Goal: Information Seeking & Learning: Learn about a topic

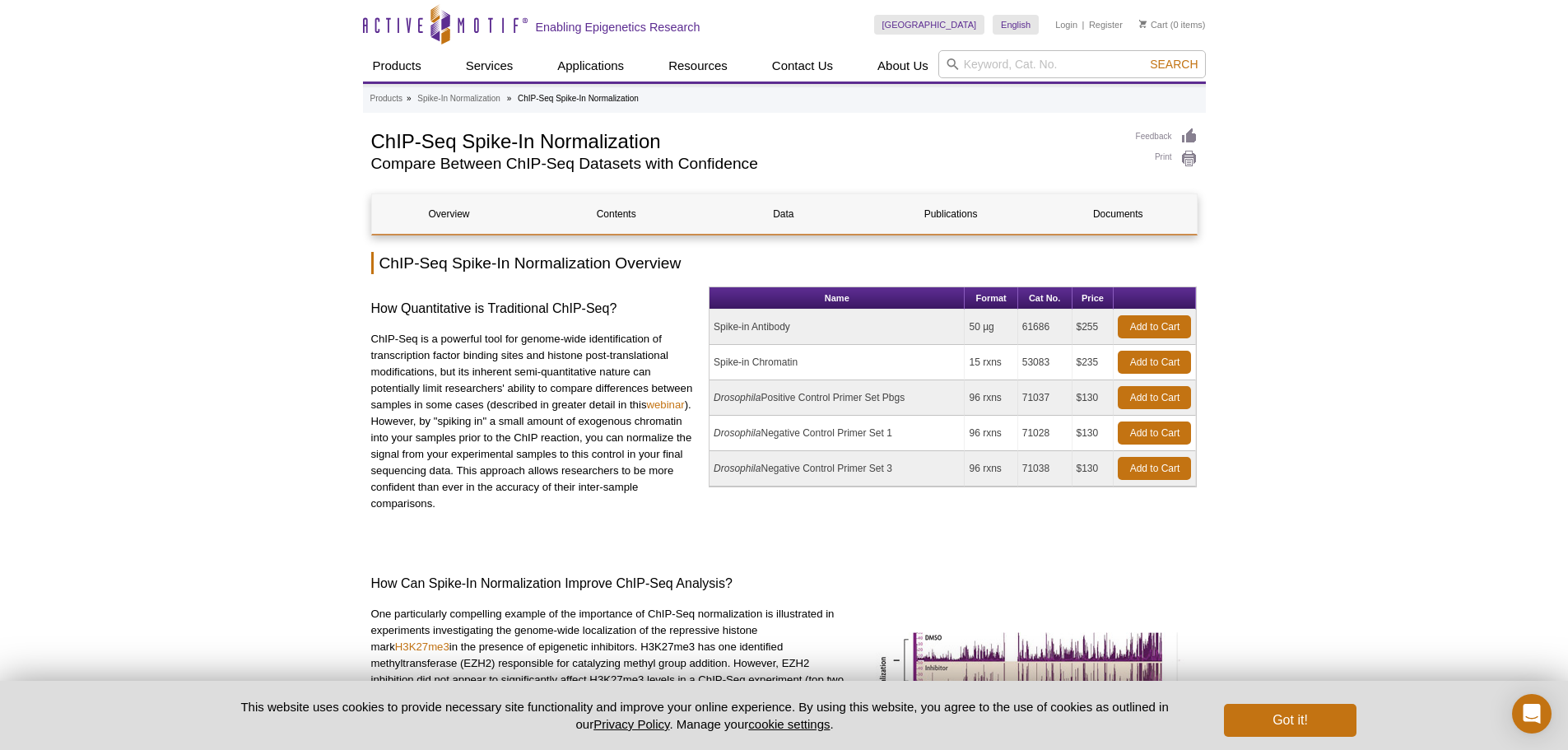
drag, startPoint x: 803, startPoint y: 354, endPoint x: 709, endPoint y: 356, distance: 94.0
click at [709, 356] on td "Spike-in Chromatin" at bounding box center [837, 363] width 255 height 36
click at [561, 372] on p "ChIP-Seq is a powerful tool for genome-wide identification of transcription fac…" at bounding box center [534, 421] width 325 height 181
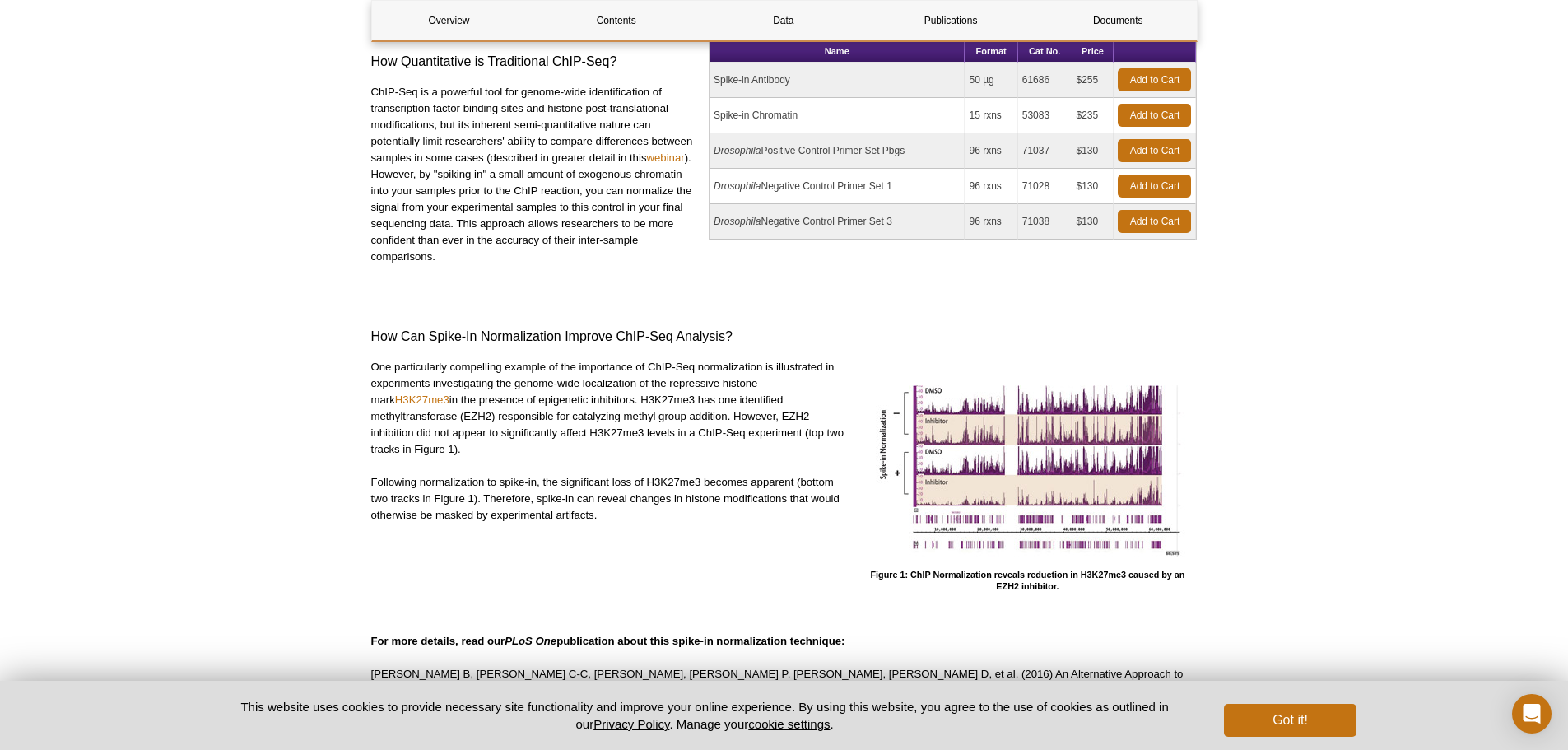
scroll to position [247, 0]
drag, startPoint x: 634, startPoint y: 397, endPoint x: 672, endPoint y: 395, distance: 38.1
click at [672, 395] on p "One particularly compelling example of the importance of ChIP-Seq normalization…" at bounding box center [609, 407] width 475 height 99
click at [729, 391] on p "One particularly compelling example of the importance of ChIP-Seq normalization…" at bounding box center [609, 407] width 475 height 99
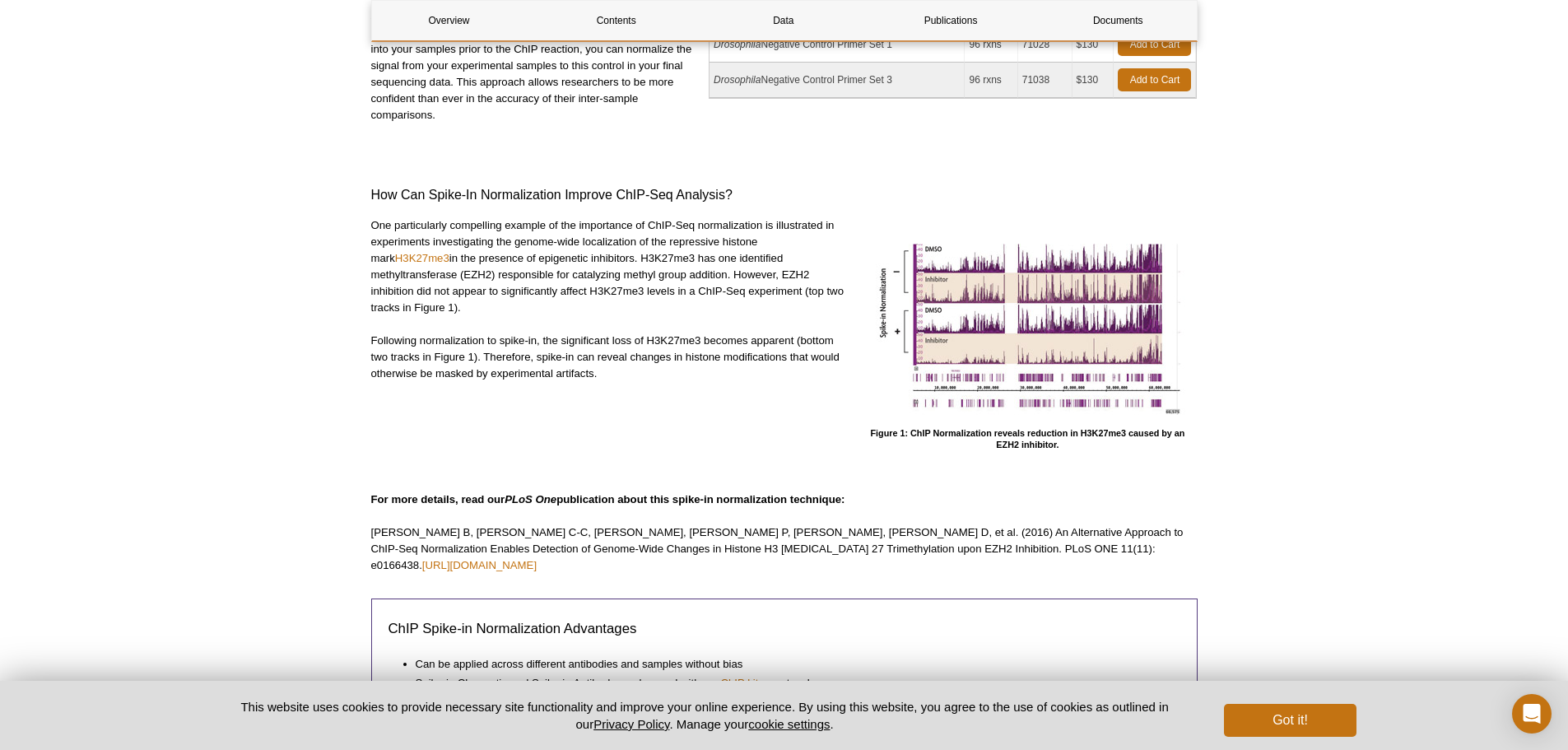
scroll to position [329, 0]
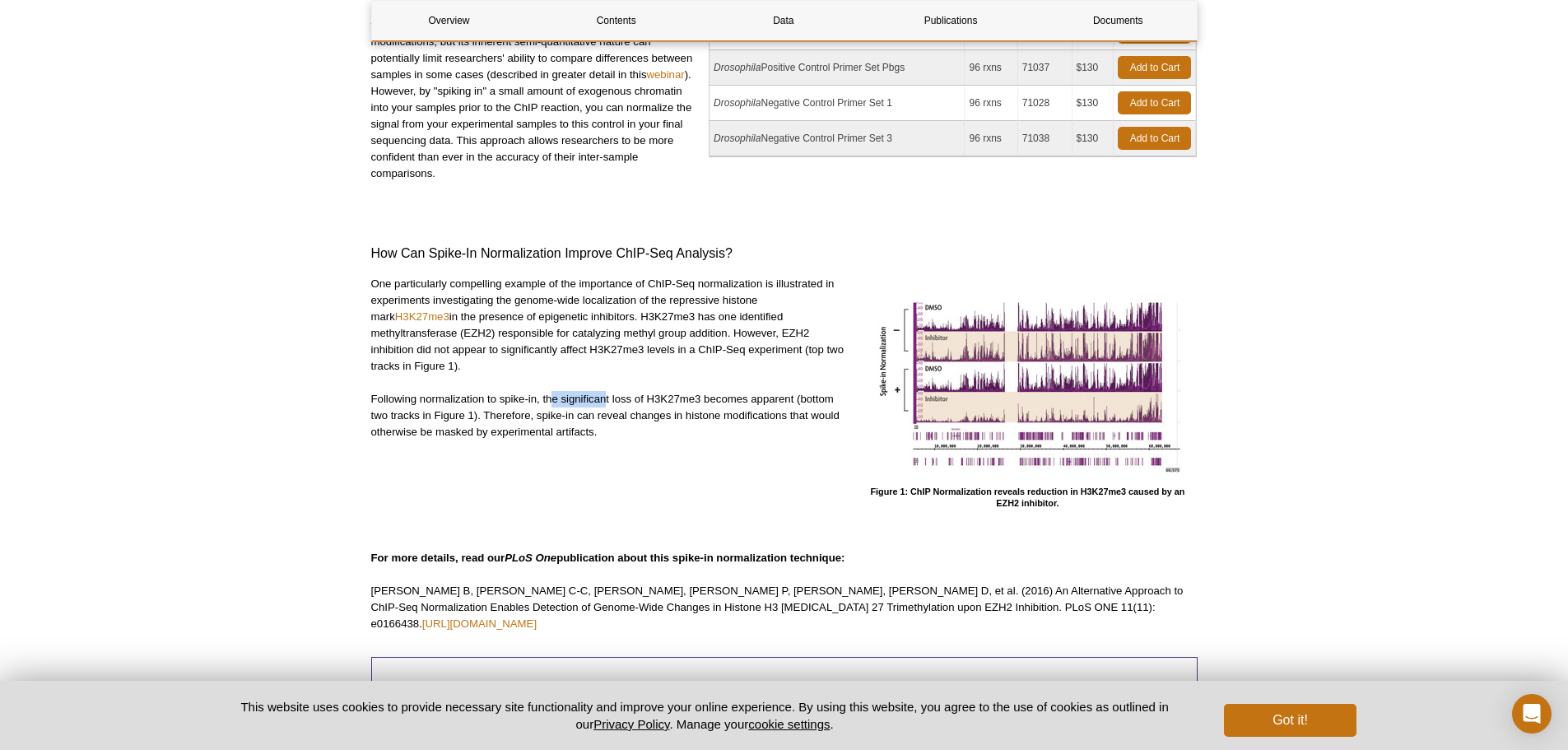
drag, startPoint x: 553, startPoint y: 395, endPoint x: 607, endPoint y: 392, distance: 54.1
click at [607, 392] on p "Following normalization to spike-in, the significant loss of H3K27me3 becomes a…" at bounding box center [609, 415] width 475 height 49
click at [672, 403] on p "Following normalization to spike-in, the significant loss of H3K27me3 becomes a…" at bounding box center [609, 415] width 475 height 49
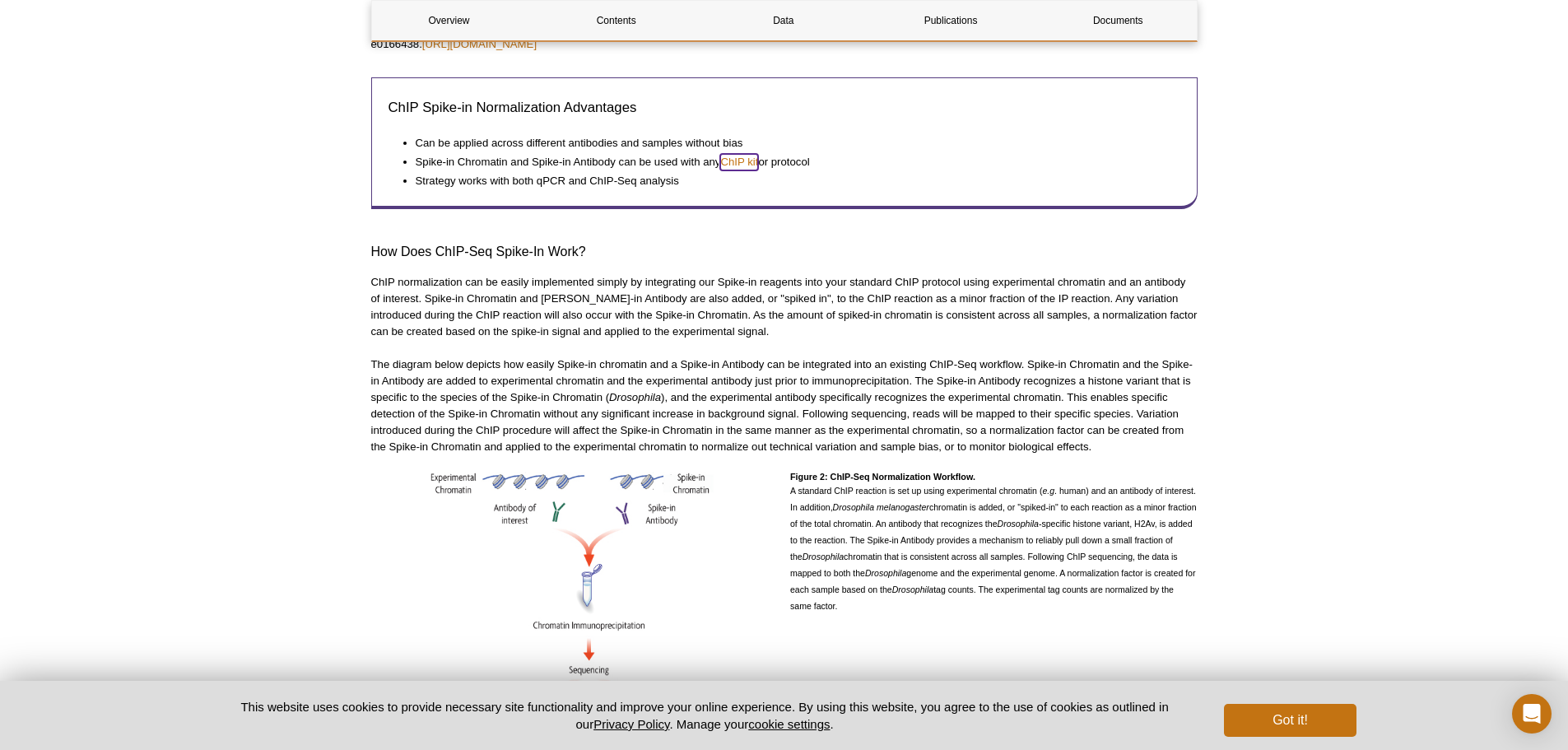
scroll to position [905, 0]
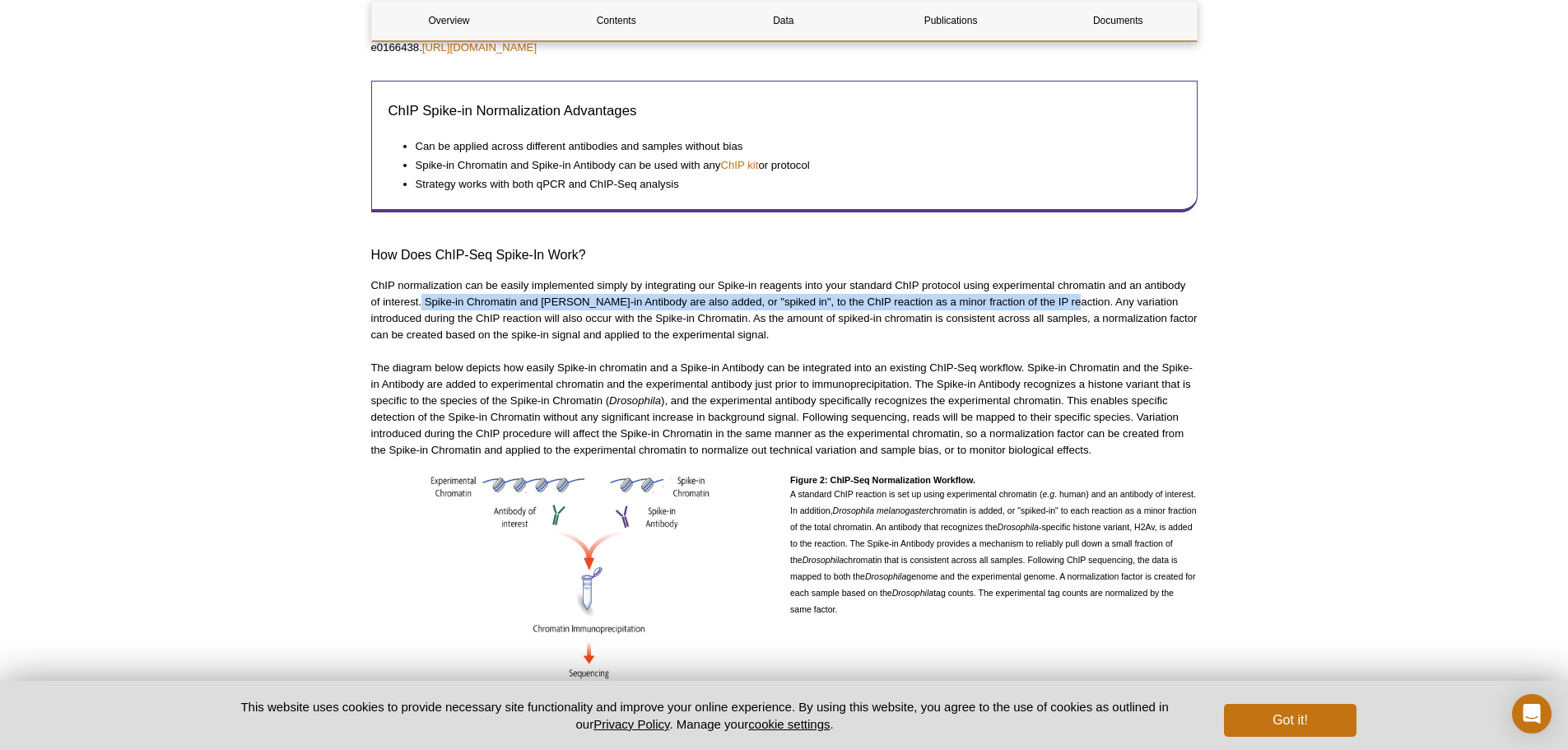
drag, startPoint x: 420, startPoint y: 282, endPoint x: 1056, endPoint y: 291, distance: 636.1
click at [1056, 291] on p "ChIP normalization can be easily implemented simply by integrating our Spike-in…" at bounding box center [784, 310] width 826 height 66
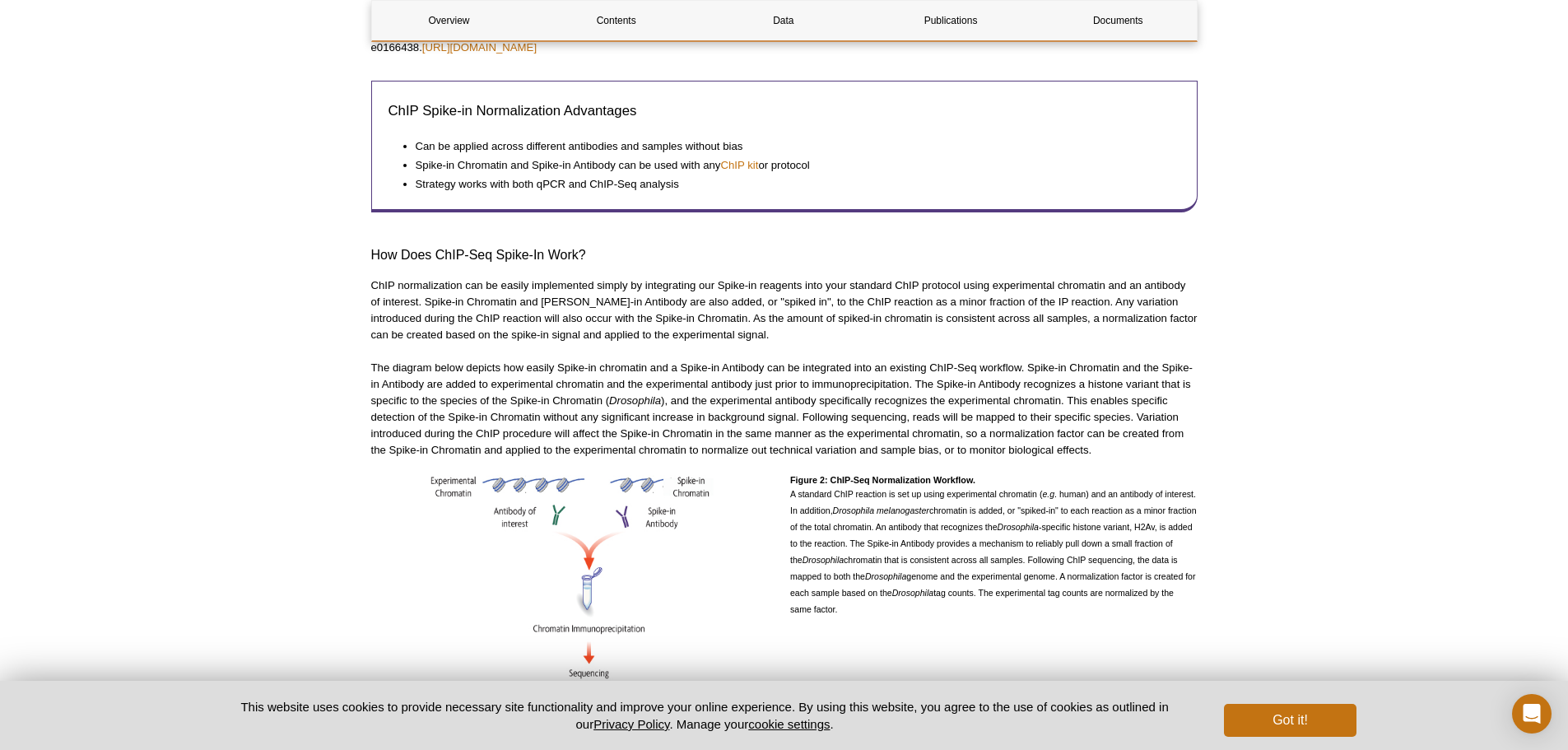
click at [920, 312] on p "ChIP normalization can be easily implemented simply by integrating our Spike-in…" at bounding box center [784, 310] width 826 height 66
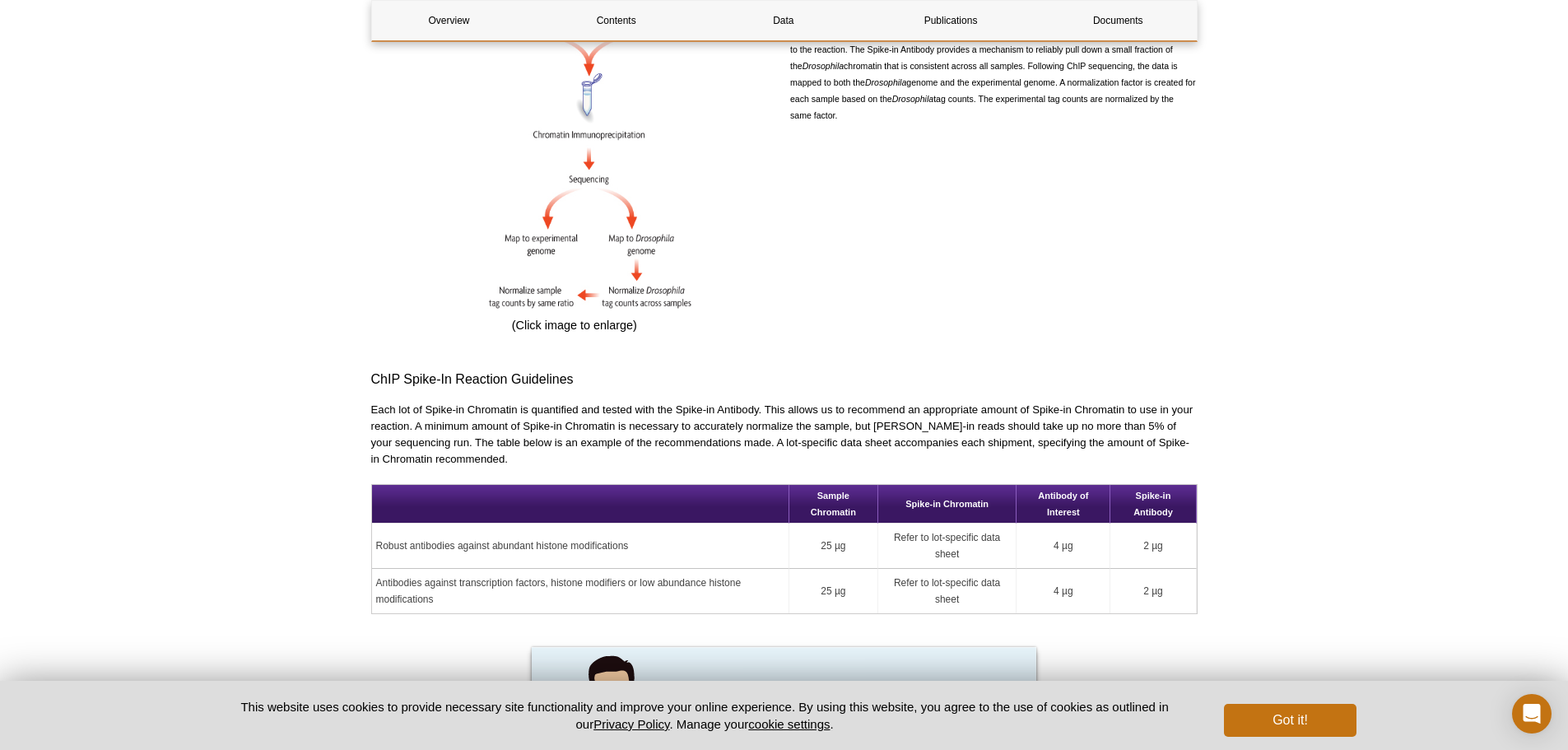
scroll to position [1481, 0]
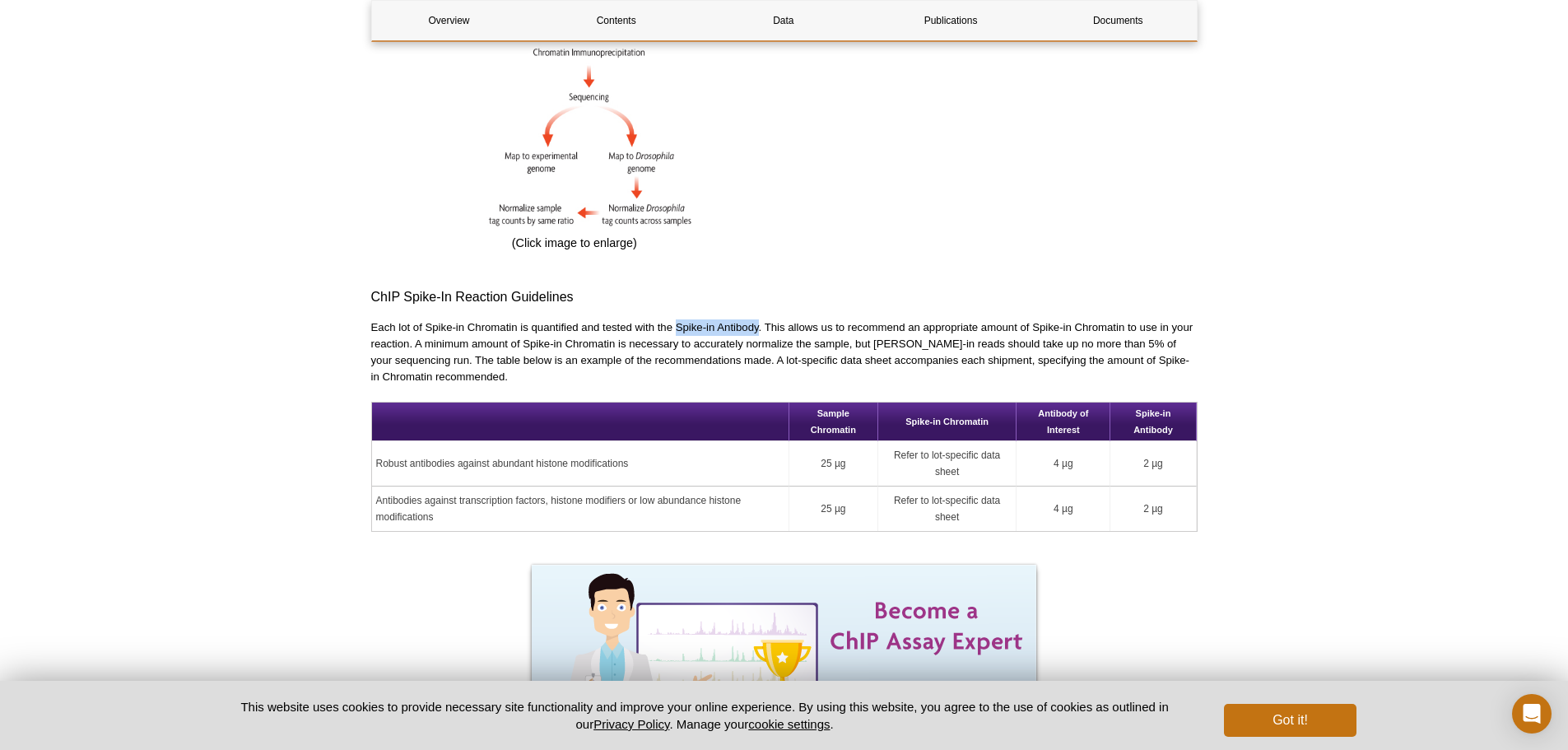
drag, startPoint x: 676, startPoint y: 309, endPoint x: 759, endPoint y: 309, distance: 83.0
click at [759, 319] on p "Each lot of Spike-in Chromatin is quantified and tested with the Spike-in Antib…" at bounding box center [784, 353] width 826 height 66
drag, startPoint x: 765, startPoint y: 306, endPoint x: 794, endPoint y: 306, distance: 29.0
click at [794, 319] on p "Each lot of Spike-in Chromatin is quantified and tested with the Spike-in Antib…" at bounding box center [784, 353] width 826 height 66
click at [892, 300] on div "Overview Contents Data Publications Documents ChIP-Seq Spike-In Normalization O…" at bounding box center [784, 625] width 826 height 3825
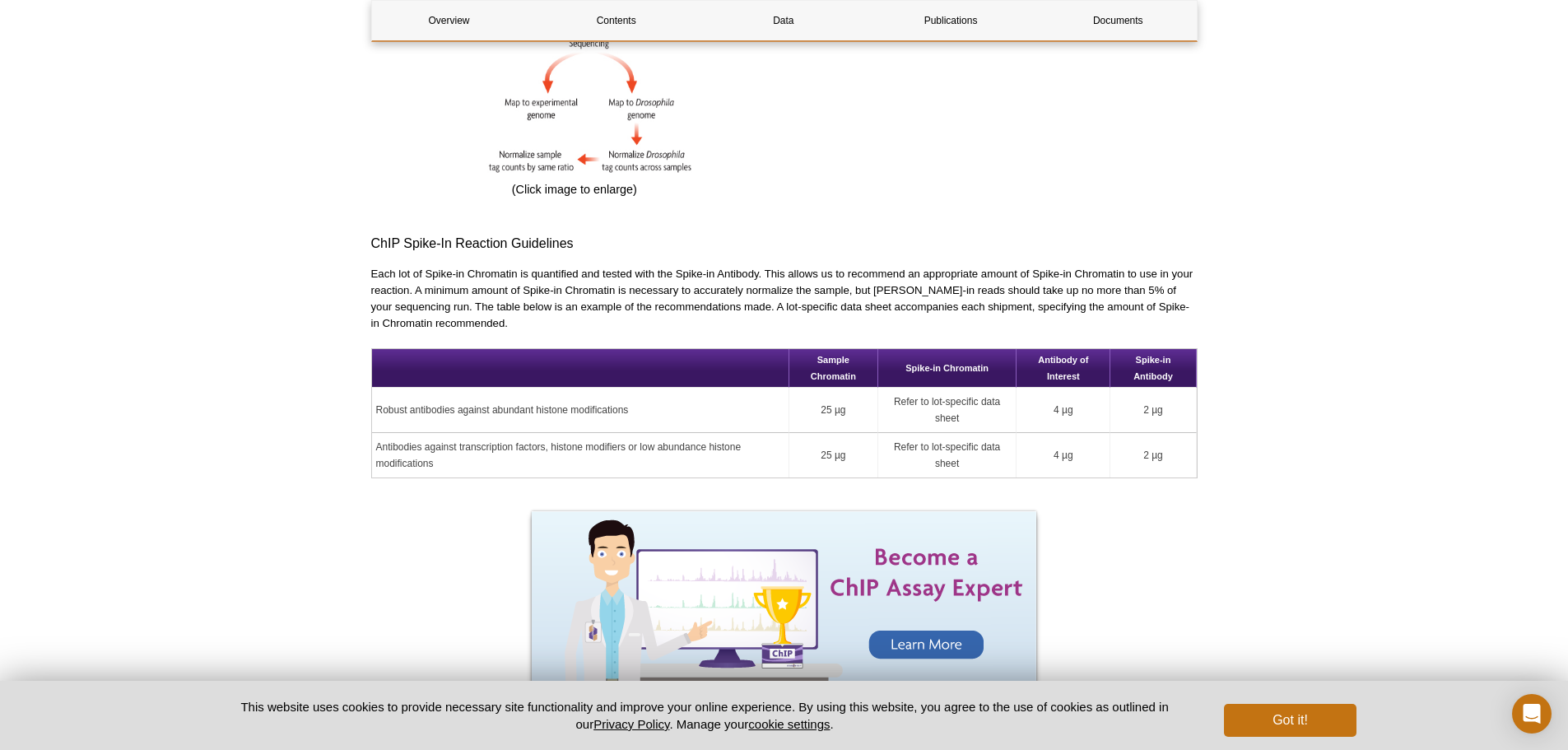
scroll to position [1564, 0]
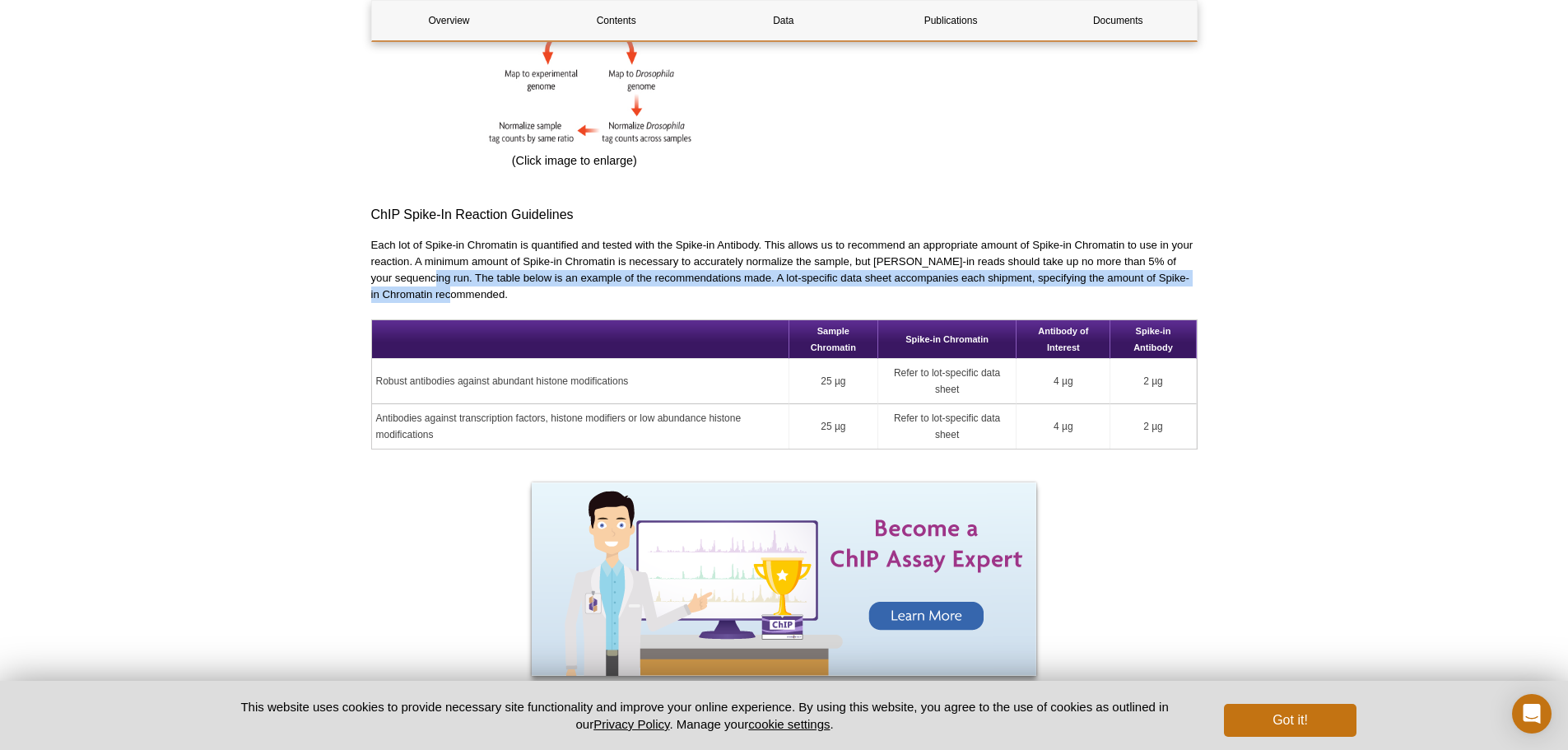
drag, startPoint x: 449, startPoint y: 258, endPoint x: 492, endPoint y: 272, distance: 45.2
click at [492, 272] on p "Each lot of Spike-in Chromatin is quantified and tested with the Spike-in Antib…" at bounding box center [784, 270] width 826 height 66
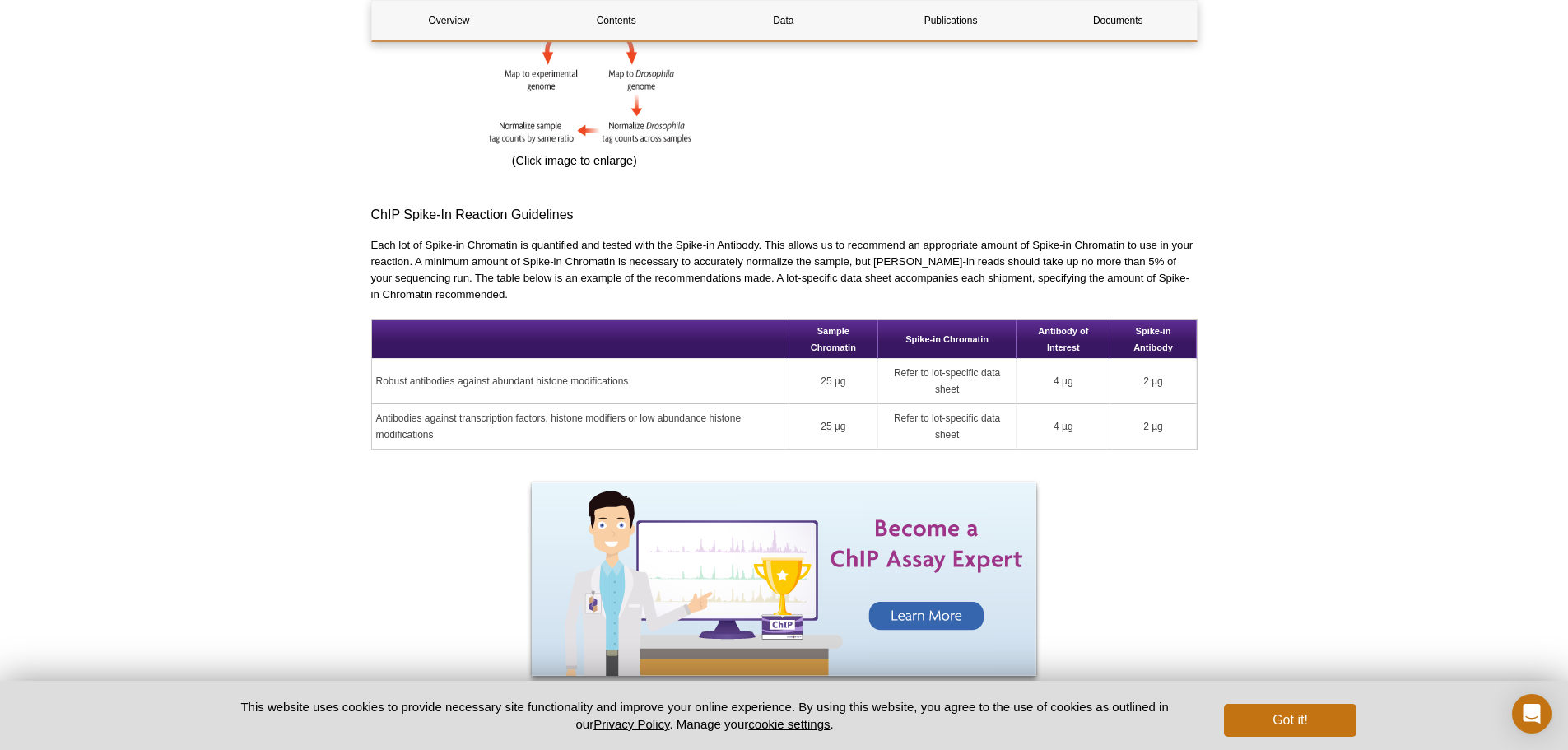
click at [610, 275] on p "Each lot of Spike-in Chromatin is quantified and tested with the Spike-in Antib…" at bounding box center [784, 270] width 826 height 66
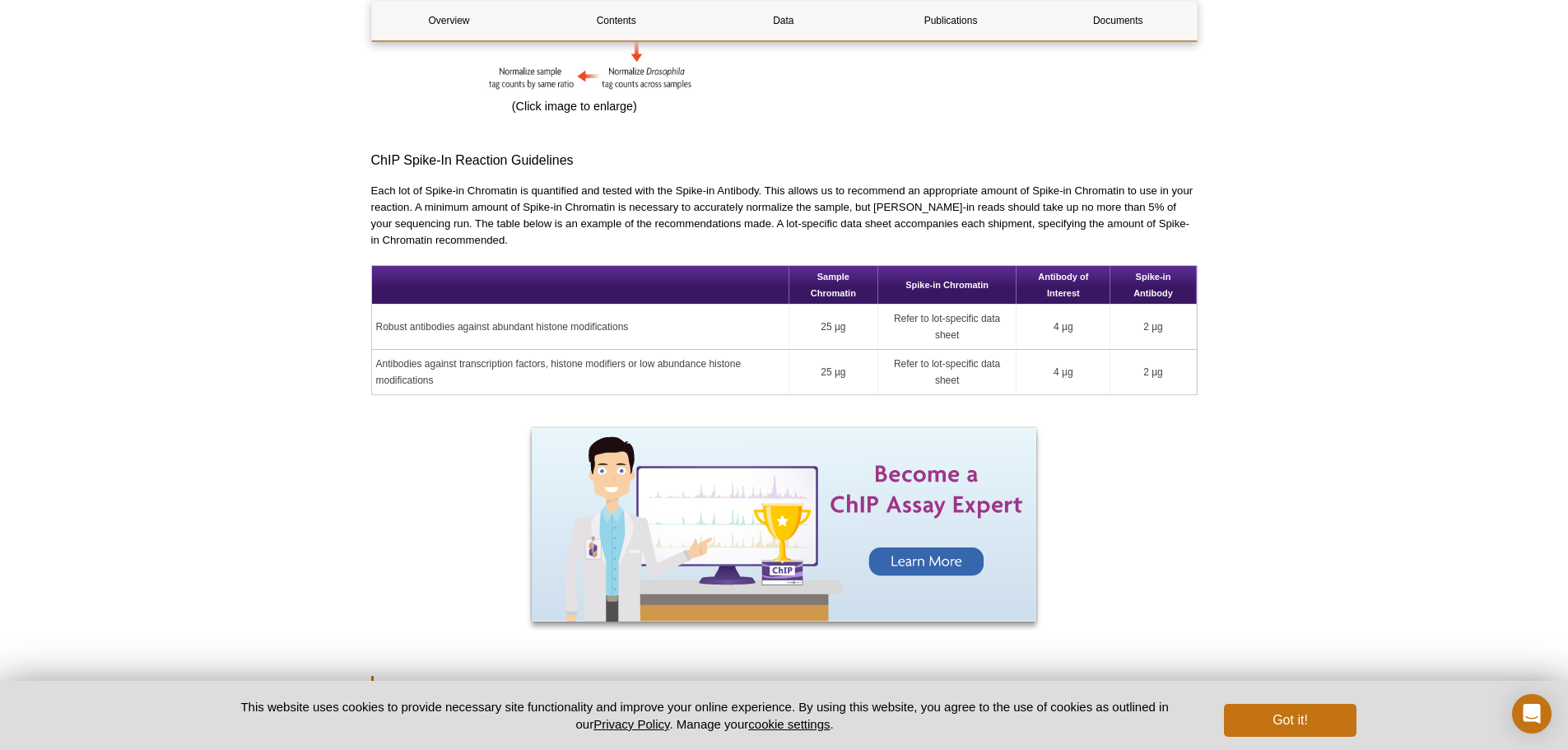
scroll to position [1646, 0]
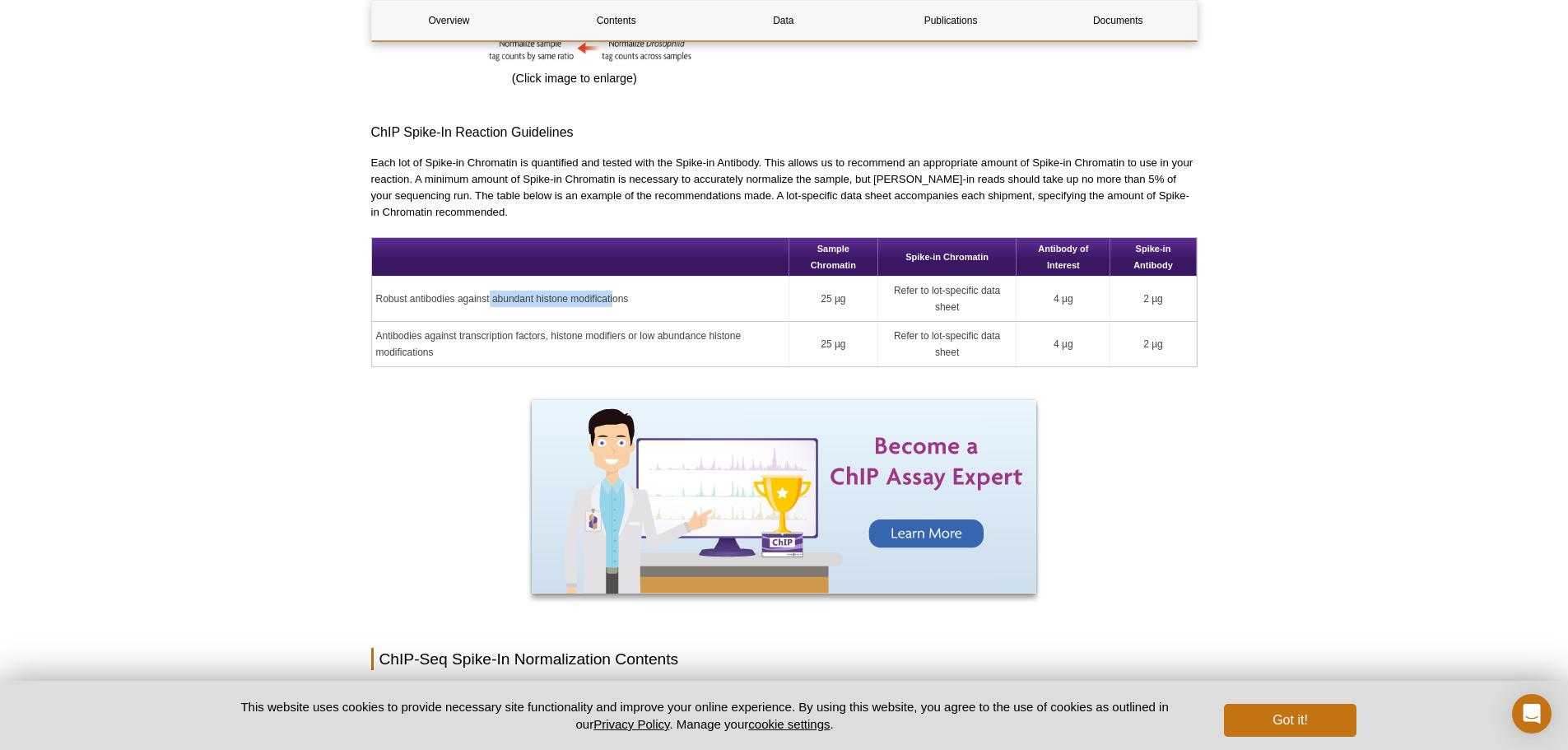
drag, startPoint x: 491, startPoint y: 281, endPoint x: 614, endPoint y: 289, distance: 123.3
click at [614, 289] on td "Robust antibodies against abundant histone modifications" at bounding box center [581, 298] width 417 height 45
click at [690, 292] on td "Robust antibodies against abundant histone modifications" at bounding box center [581, 298] width 417 height 45
drag, startPoint x: 818, startPoint y: 284, endPoint x: 840, endPoint y: 284, distance: 22.0
click at [840, 284] on td "25 µg" at bounding box center [833, 298] width 89 height 45
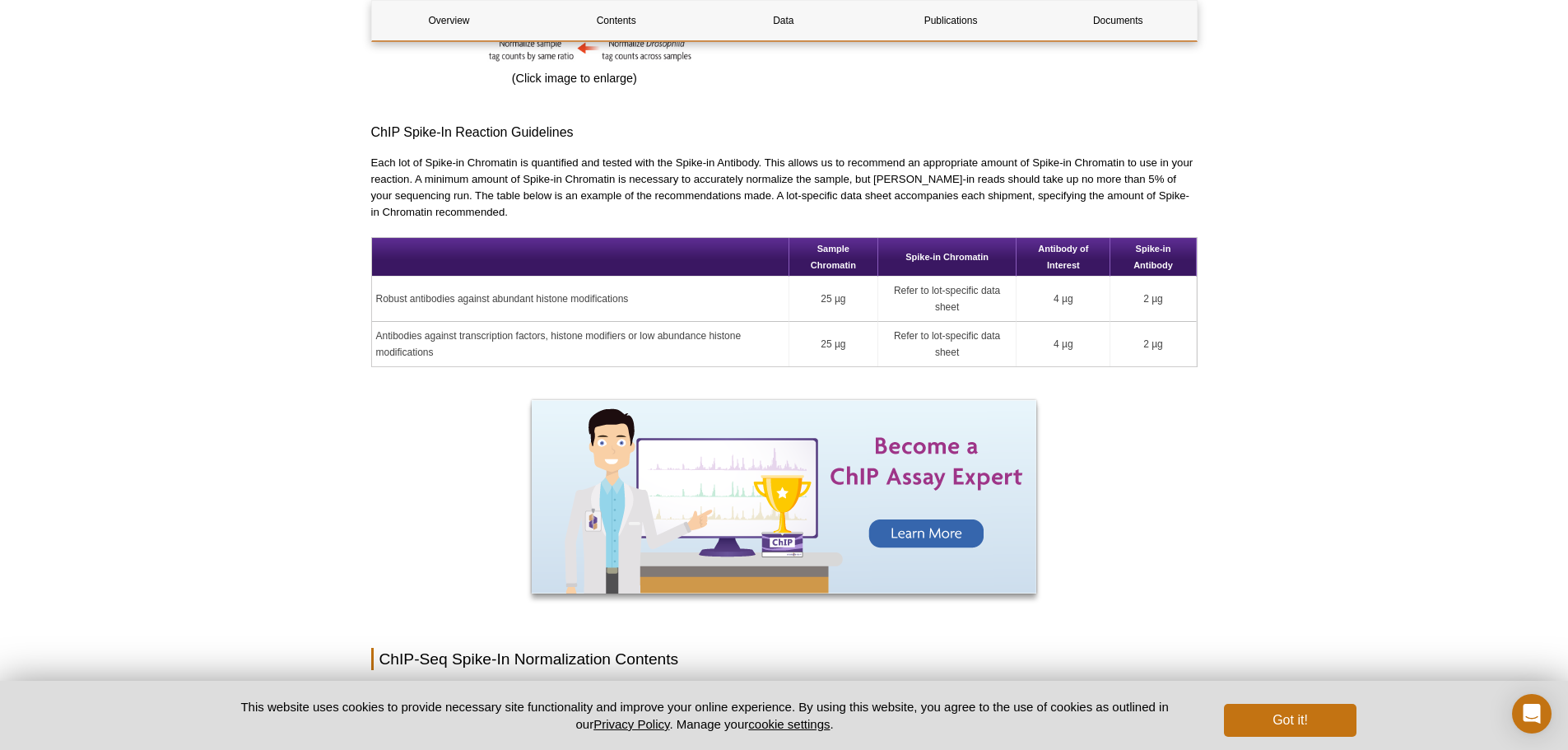
click at [951, 292] on td "Refer to lot-specific data sheet" at bounding box center [947, 298] width 138 height 45
drag, startPoint x: 545, startPoint y: 319, endPoint x: 620, endPoint y: 319, distance: 75.0
click at [620, 322] on td "Antibodies against transcription factors, histone modifiers or low abundance hi…" at bounding box center [581, 344] width 417 height 44
click at [697, 322] on td "Antibodies against transcription factors, histone modifiers or low abundance hi…" at bounding box center [581, 344] width 417 height 44
drag, startPoint x: 818, startPoint y: 325, endPoint x: 846, endPoint y: 325, distance: 28.0
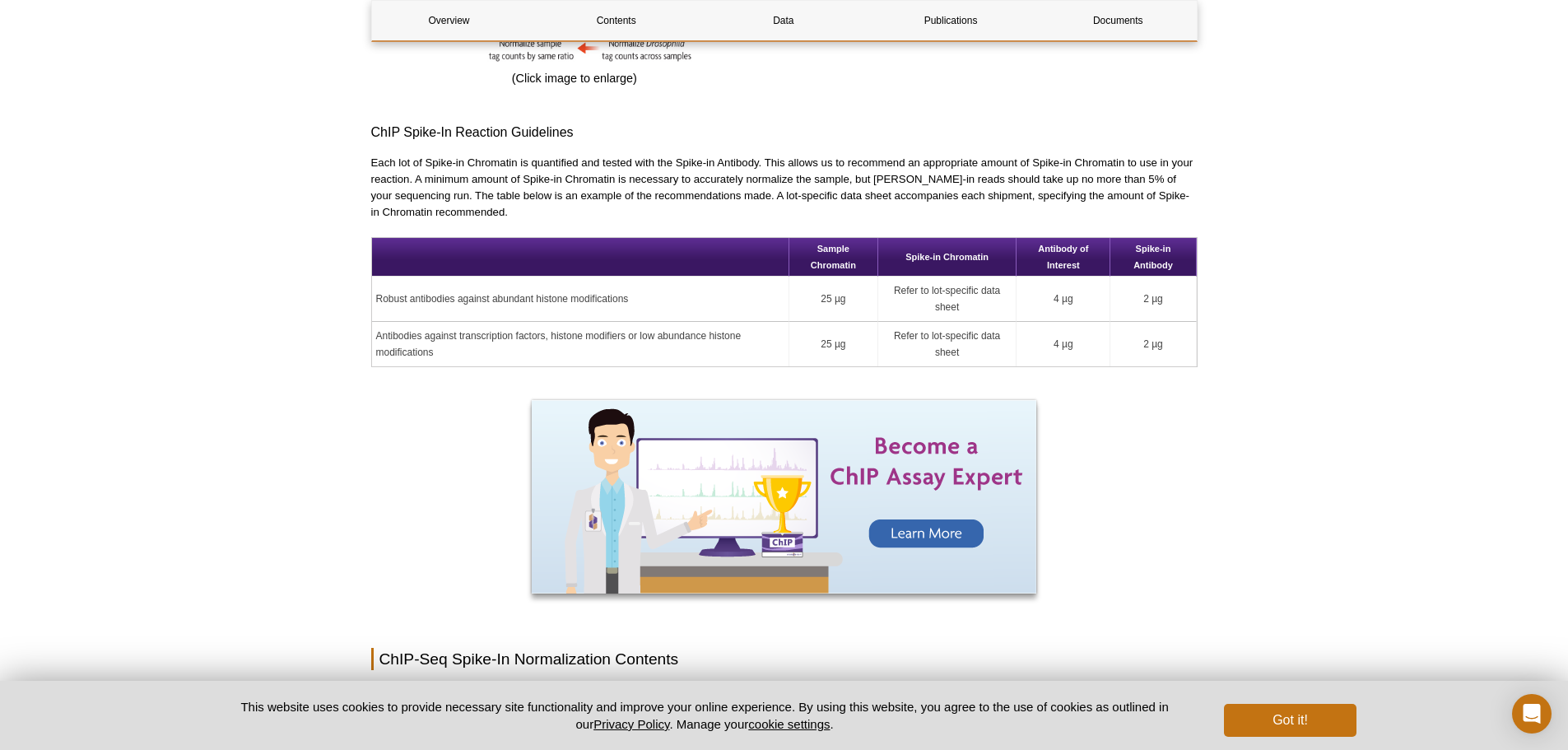
click at [846, 325] on td "25 µg" at bounding box center [833, 344] width 89 height 44
click at [875, 325] on td "25 µg" at bounding box center [833, 344] width 89 height 44
drag, startPoint x: 891, startPoint y: 318, endPoint x: 967, endPoint y: 336, distance: 78.1
click at [967, 336] on td "Refer to lot-specific data sheet" at bounding box center [947, 344] width 138 height 44
click at [995, 339] on td "Refer to lot-specific data sheet" at bounding box center [947, 344] width 138 height 44
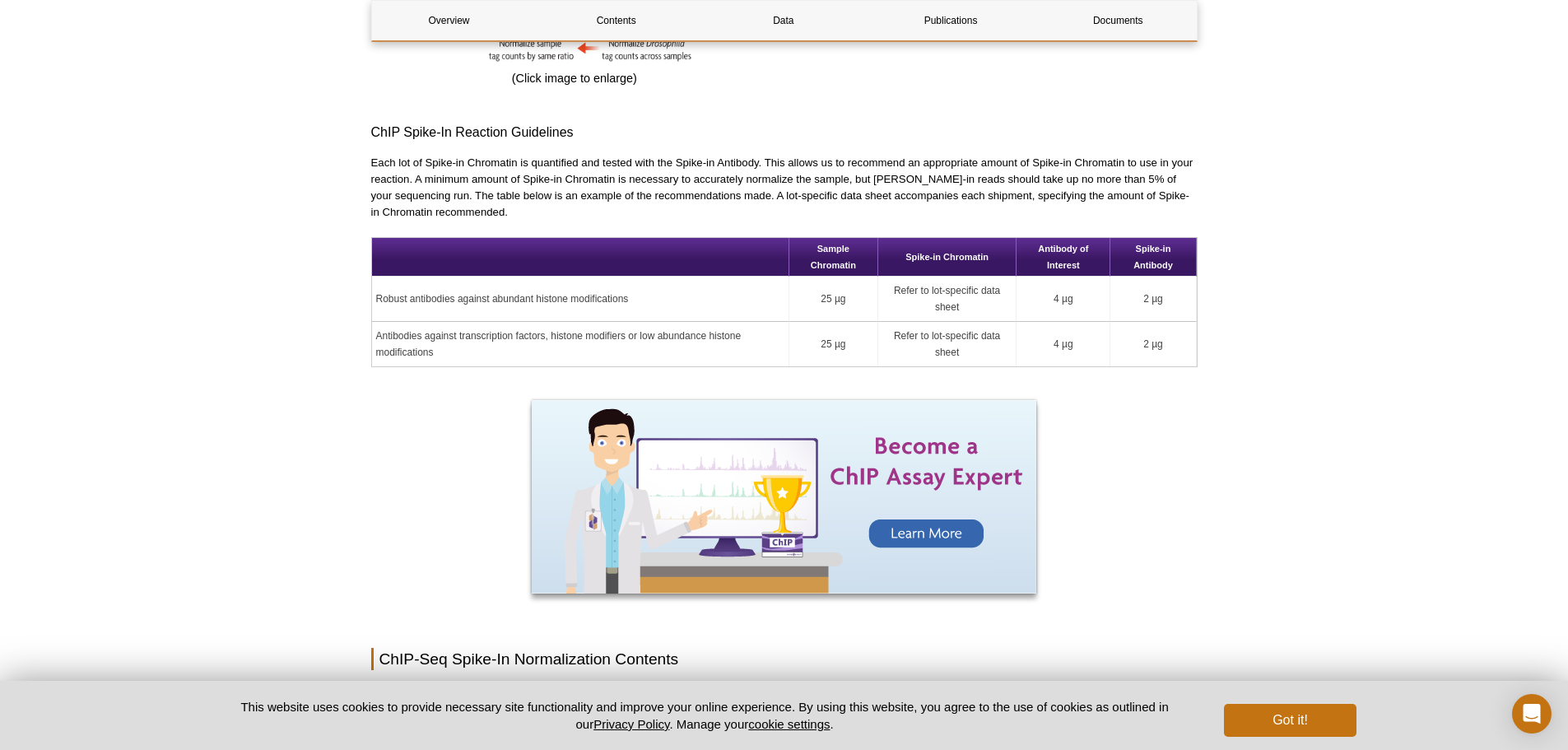
drag, startPoint x: 1052, startPoint y: 330, endPoint x: 1076, endPoint y: 331, distance: 24.0
click at [1076, 331] on td "4 µg" at bounding box center [1063, 344] width 94 height 44
click at [1137, 331] on td "2 µg" at bounding box center [1153, 344] width 86 height 44
click at [959, 331] on td "Refer to lot-specific data sheet" at bounding box center [947, 344] width 138 height 44
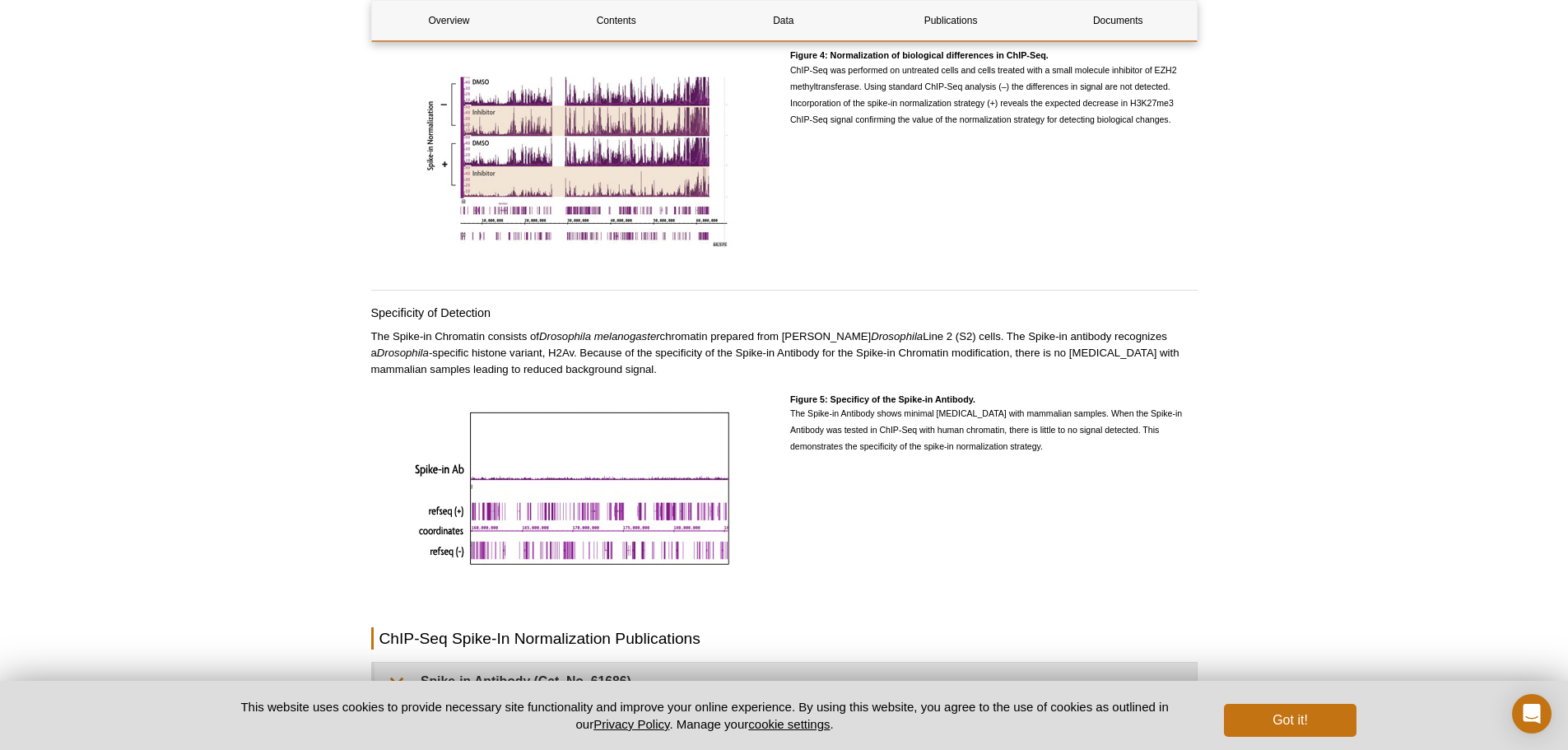
scroll to position [3292, 0]
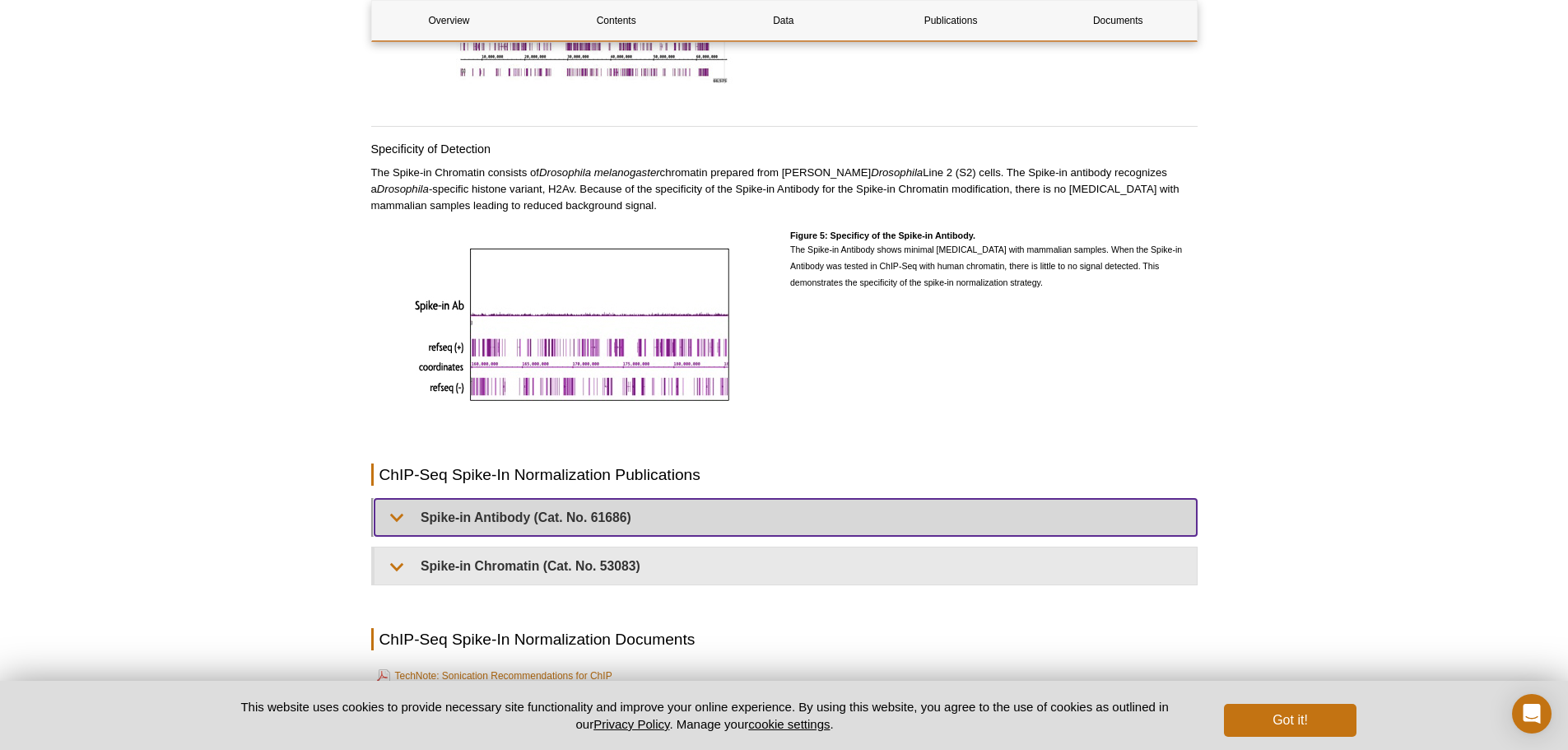
click at [815, 498] on summary "Spike-in Antibody (Cat. No. 61686)" at bounding box center [786, 517] width 822 height 37
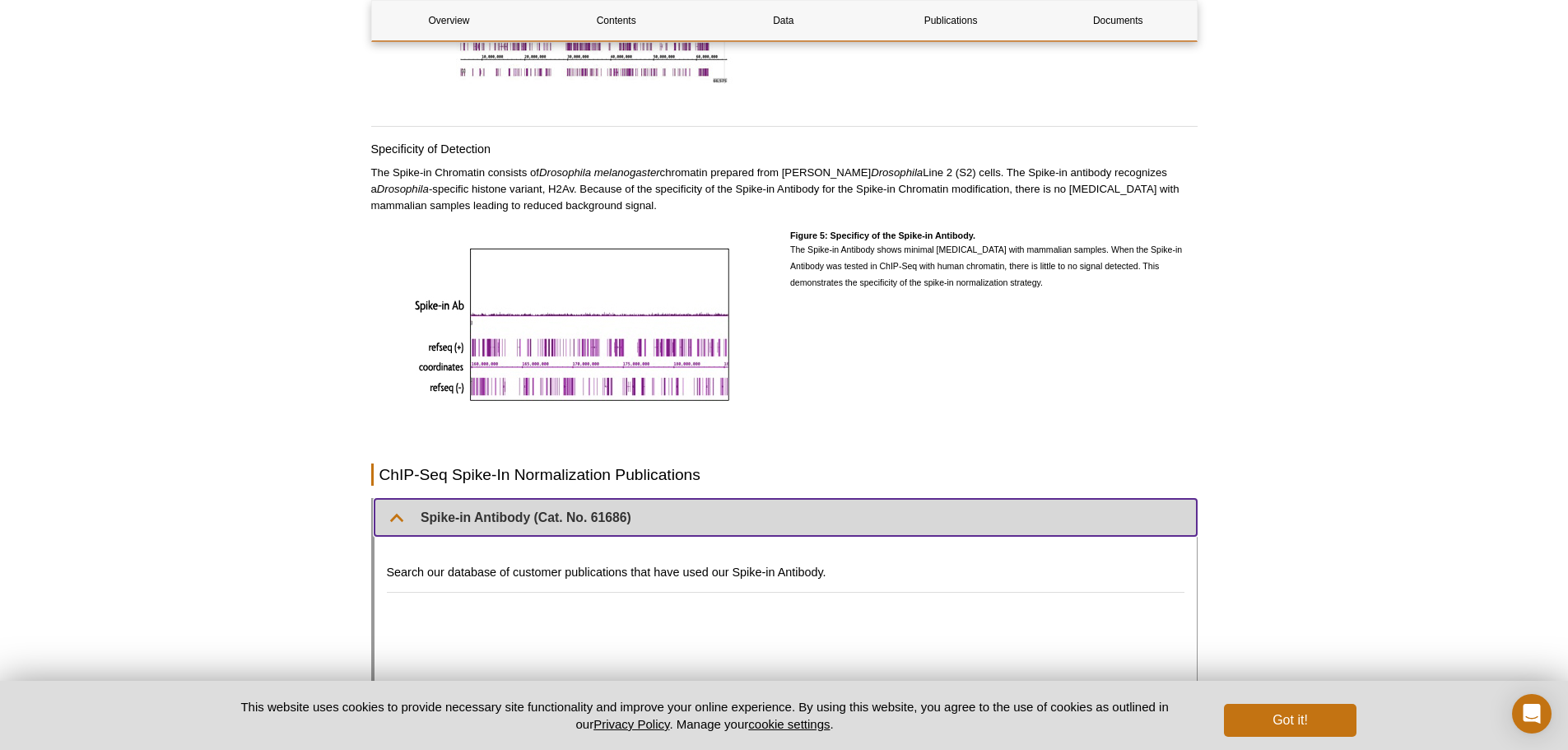
click at [818, 498] on summary "Spike-in Antibody (Cat. No. 61686)" at bounding box center [786, 517] width 822 height 37
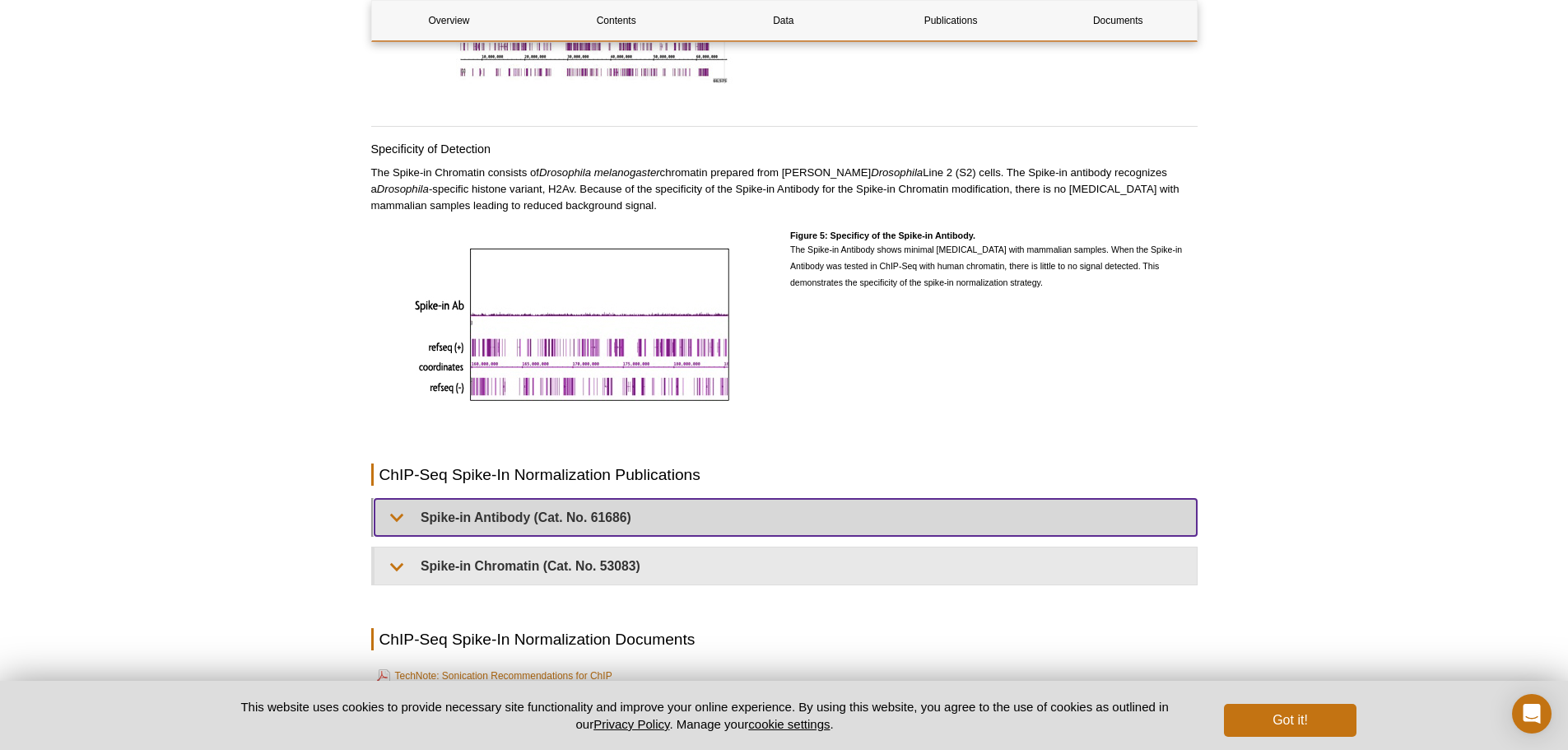
click at [805, 498] on summary "Spike-in Antibody (Cat. No. 61686)" at bounding box center [786, 517] width 822 height 37
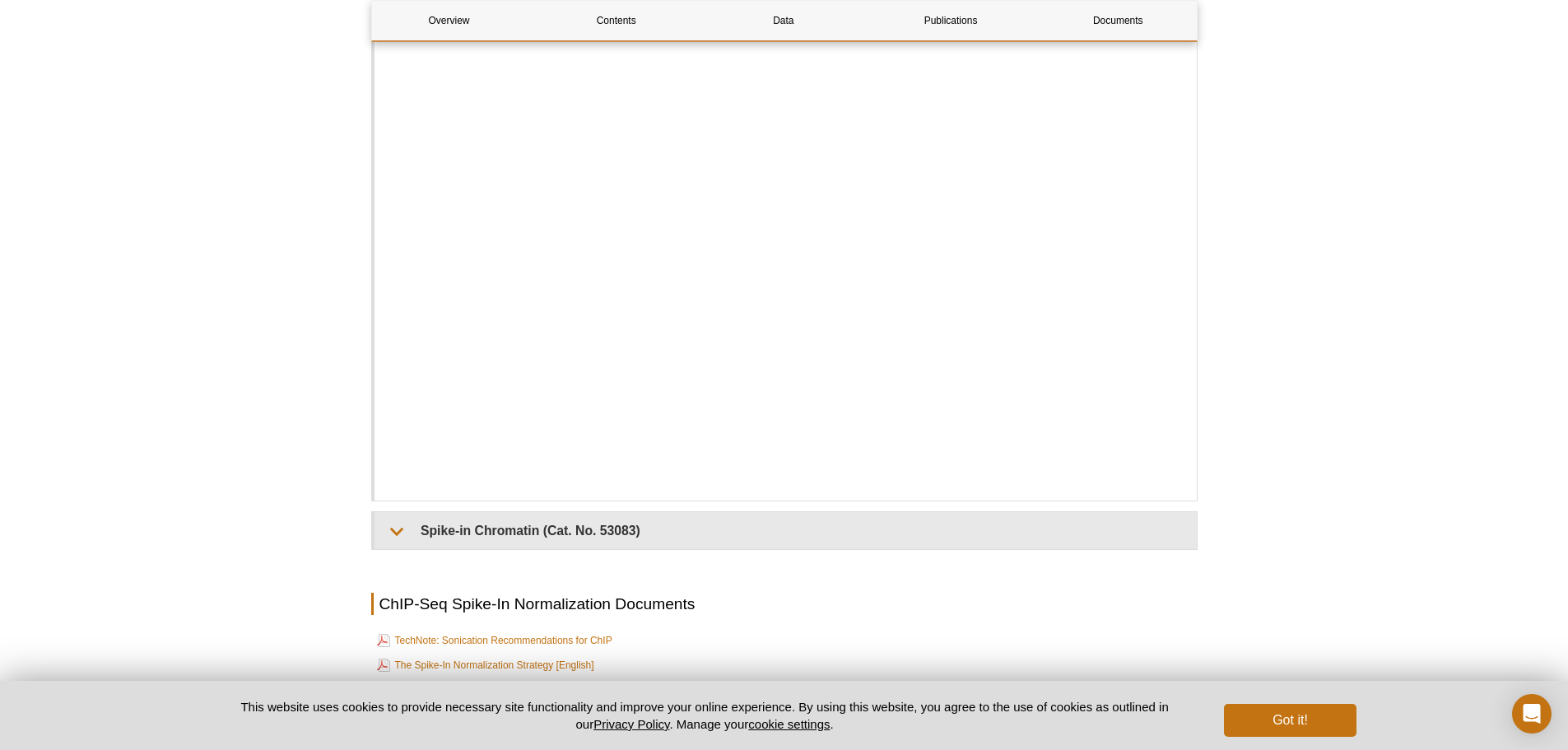
scroll to position [4197, 0]
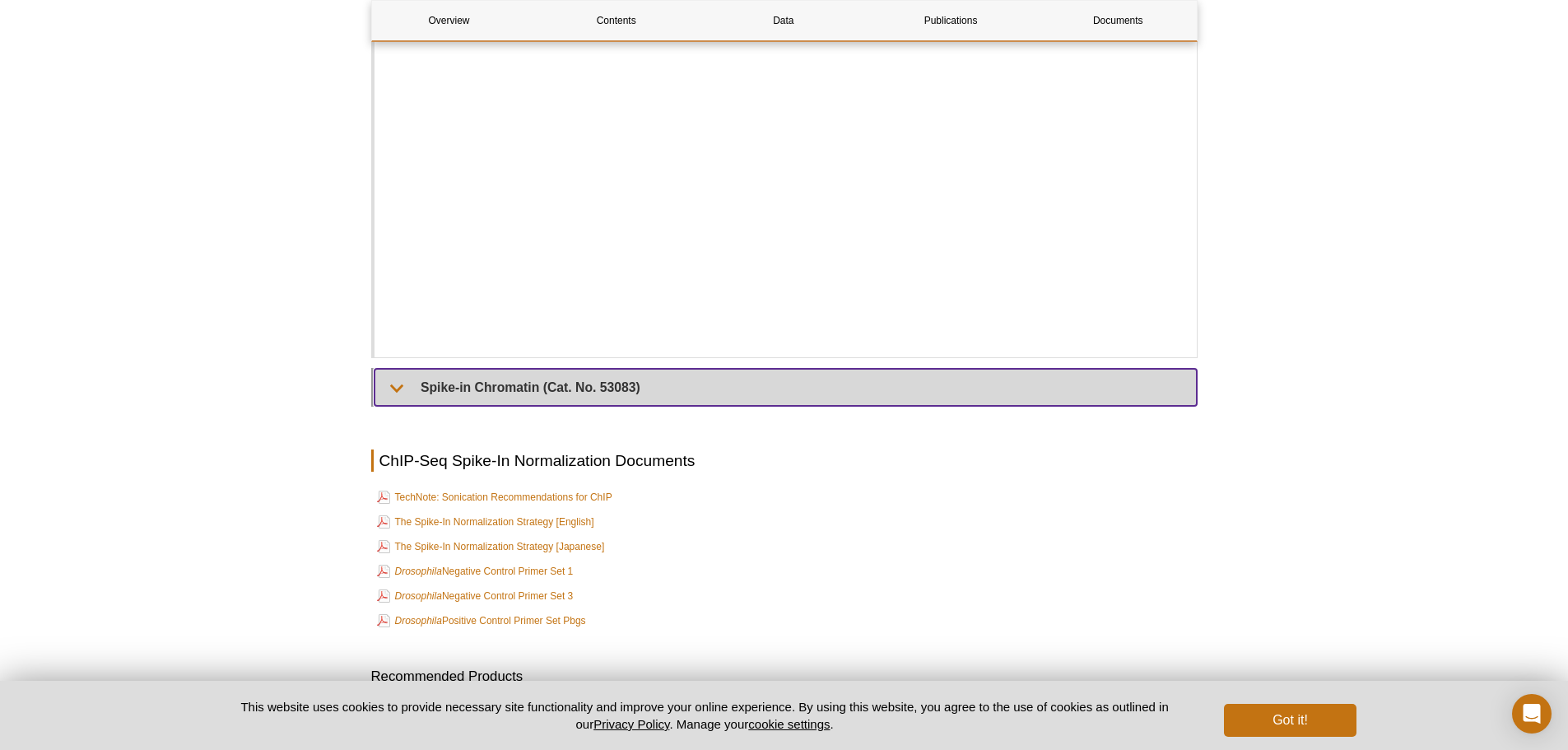
click at [785, 370] on summary "Spike-in Chromatin (Cat. No. 53083)" at bounding box center [786, 387] width 822 height 37
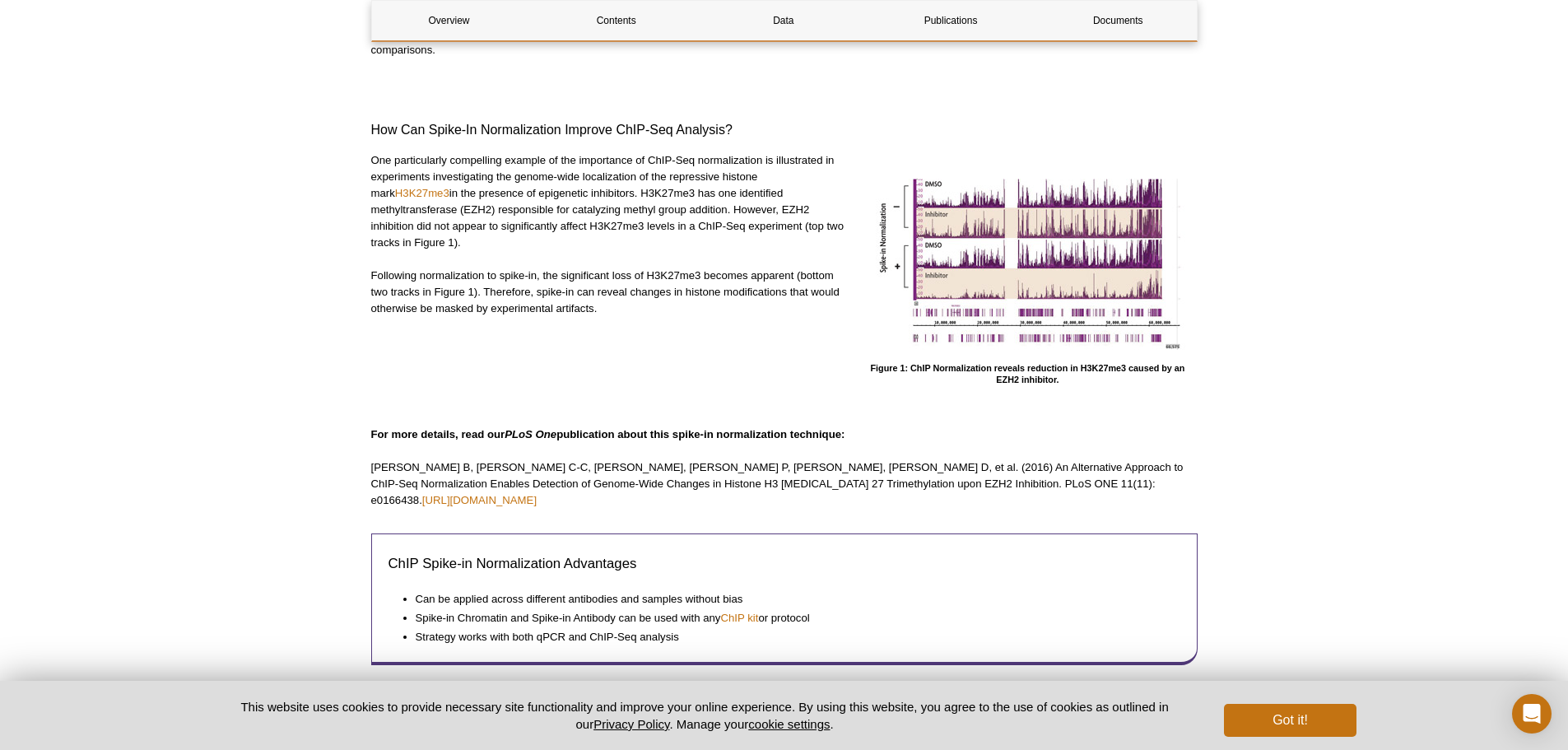
scroll to position [0, 0]
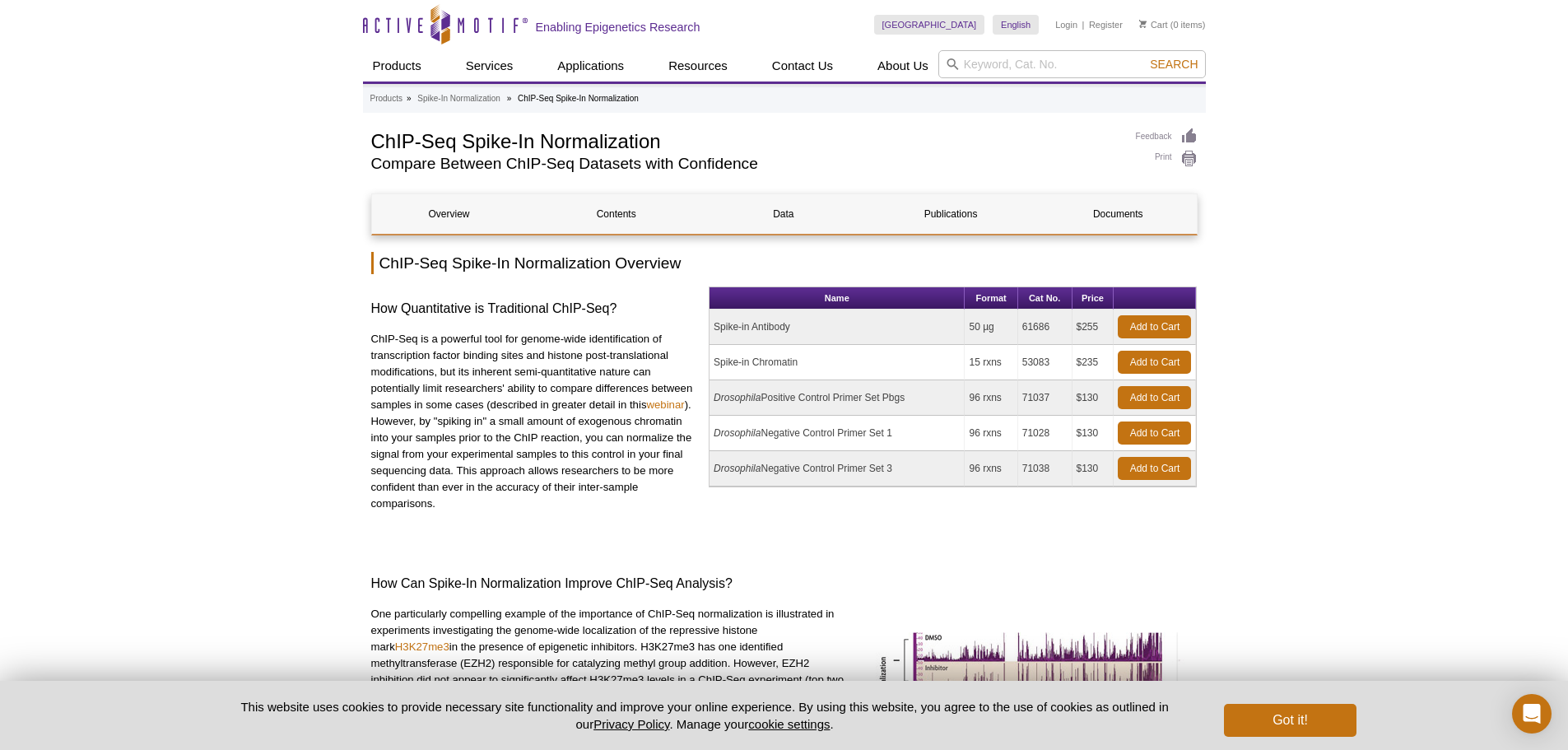
drag, startPoint x: 1098, startPoint y: 362, endPoint x: 1017, endPoint y: 363, distance: 81.0
click at [1017, 363] on tr "Spike-in Chromatin 15 rxns 53083 $235 Add to Cart" at bounding box center [953, 363] width 487 height 36
click at [1008, 368] on td "15 rxns" at bounding box center [991, 363] width 53 height 36
drag, startPoint x: 1004, startPoint y: 362, endPoint x: 971, endPoint y: 354, distance: 34.0
click at [971, 354] on td "15 rxns" at bounding box center [991, 363] width 53 height 36
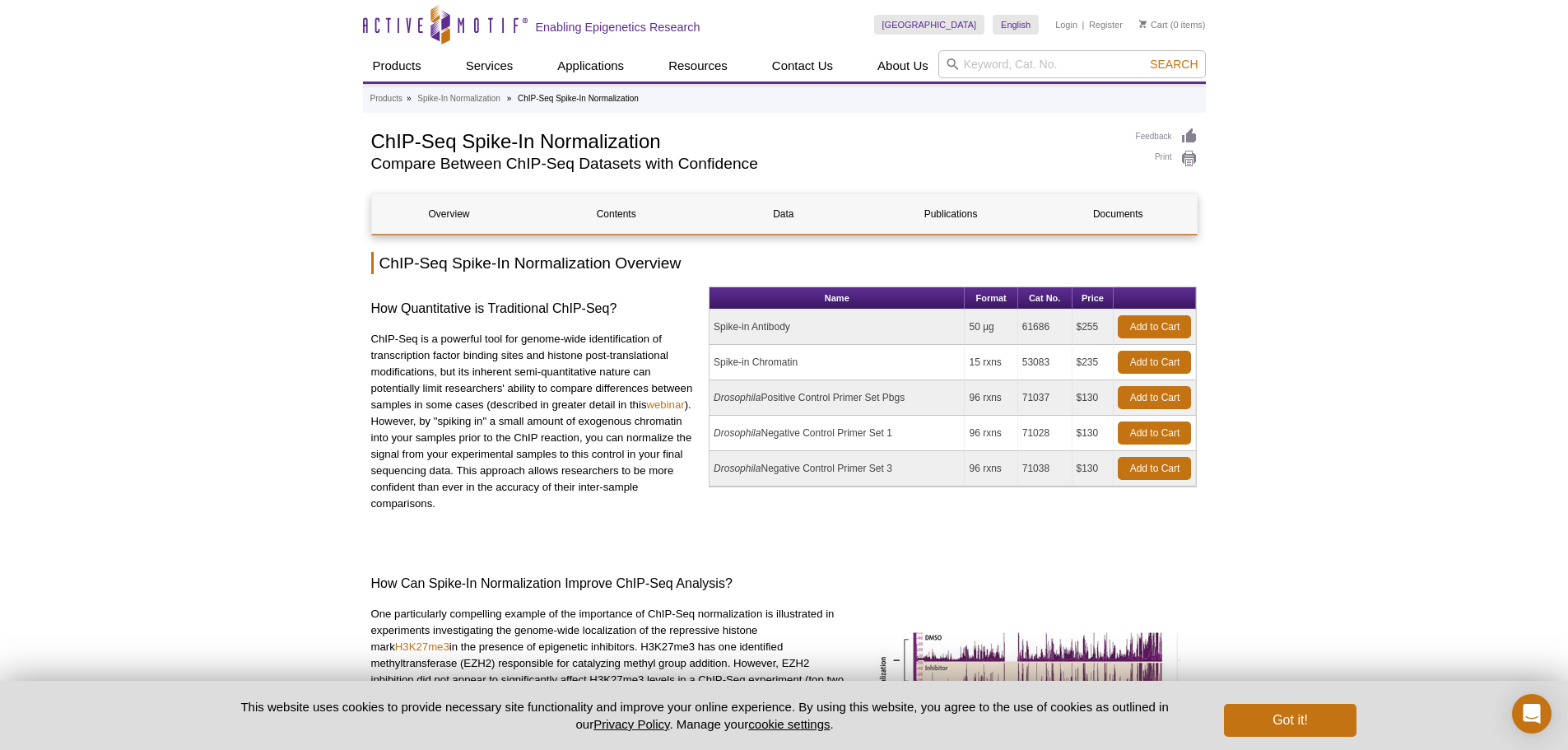
click at [1040, 414] on td "71037" at bounding box center [1045, 398] width 54 height 36
